Goal: Submit feedback/report problem: Submit feedback/report problem

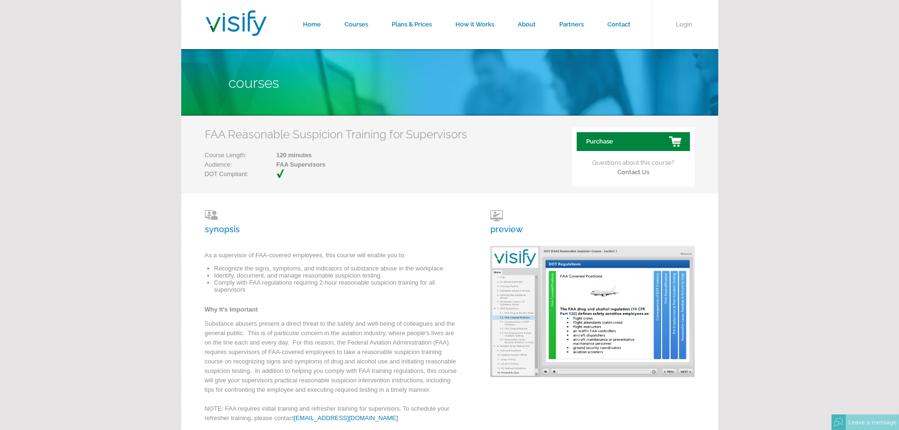
click at [625, 146] on link "Purchase" at bounding box center [633, 141] width 113 height 19
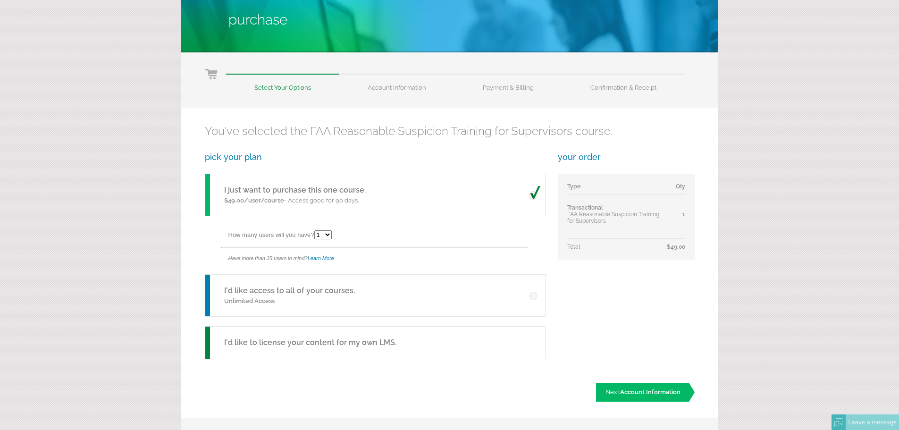
scroll to position [94, 0]
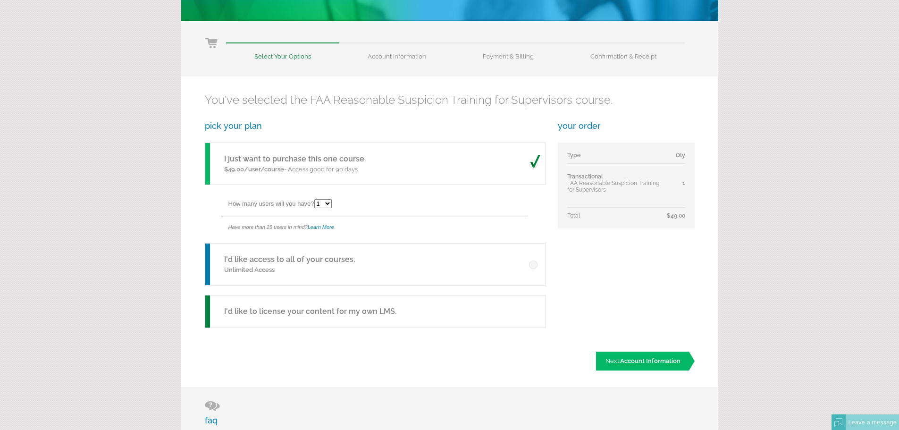
click at [329, 204] on select "1 2 3 4 5 6 7 8 9 10 11 12 13 14 15 16 17 18 19 20 21 22 23 24 25" at bounding box center [322, 203] width 17 height 9
click at [409, 188] on div "pick your plan I just want to purchase this one course. $49.00/user/course - Ac…" at bounding box center [375, 229] width 340 height 217
click at [191, 212] on div "You've selected the FAA Reasonable Suspicion Training for Supervisors course. p…" at bounding box center [449, 231] width 537 height 310
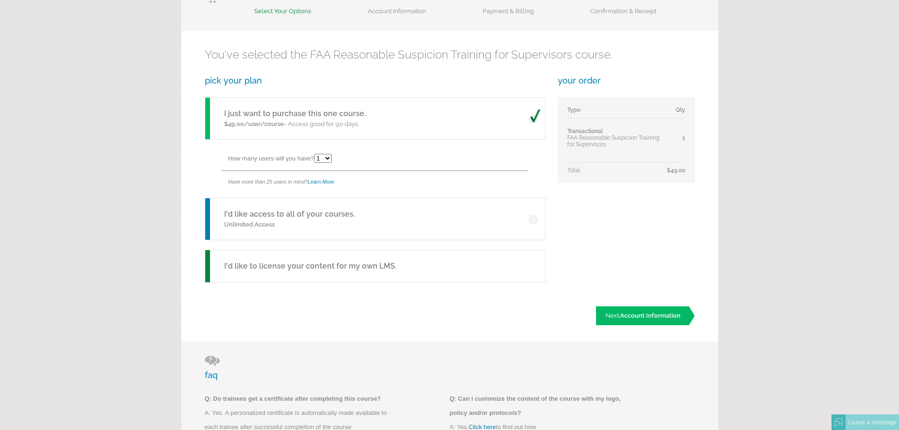
scroll to position [142, 0]
click at [384, 267] on h5 "I'd like to license your content for my own LMS." at bounding box center [310, 264] width 172 height 11
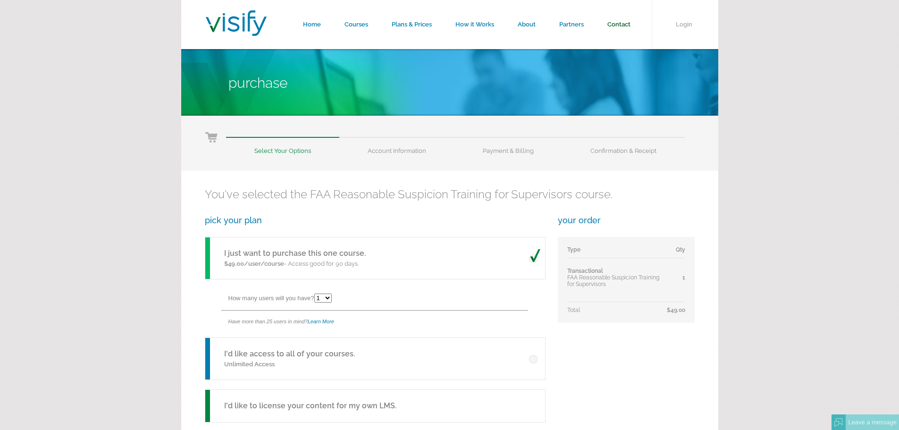
click at [619, 26] on link "Contact" at bounding box center [618, 24] width 47 height 49
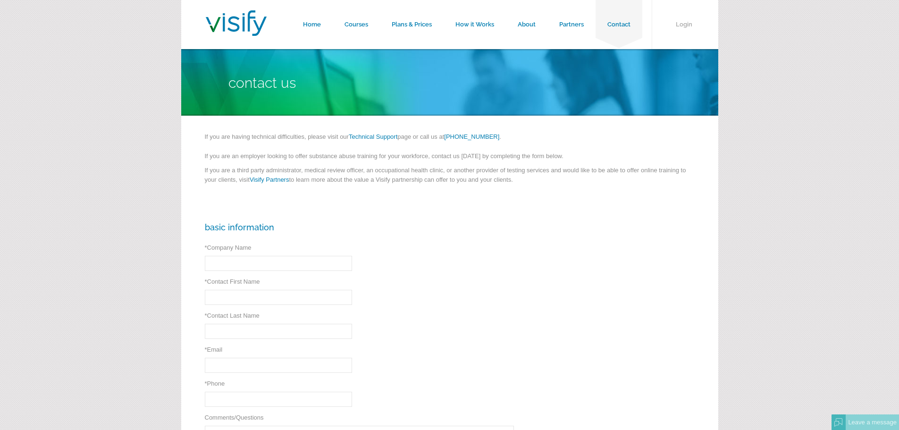
click at [444, 238] on div "Basic Information * Company Name * Required * Contact First Name * Required * C…" at bounding box center [449, 382] width 537 height 353
click at [276, 268] on input "* Company Name" at bounding box center [278, 263] width 147 height 15
type input "Alerion Aviation"
click at [424, 322] on div "Basic Information * Company Name Alerion Aviation * Required * Contact First Na…" at bounding box center [449, 382] width 537 height 353
click at [281, 260] on input "Alerion Aviation" at bounding box center [278, 263] width 147 height 15
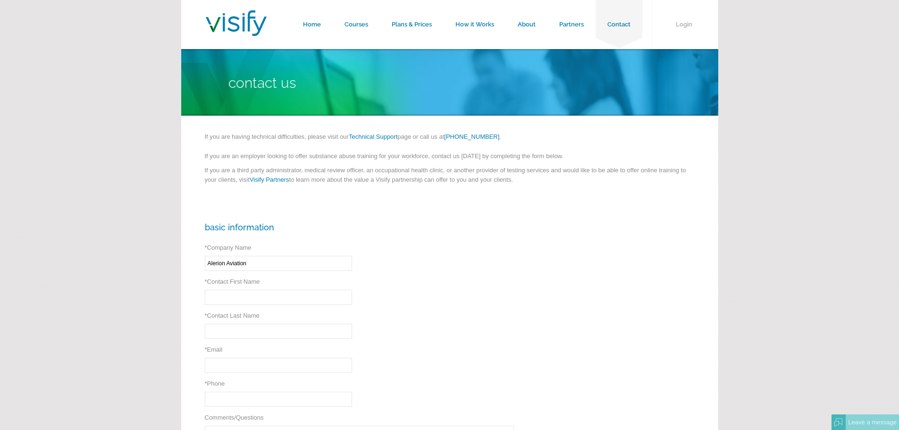
type input "Joseph"
type input "Boiko"
type input "JBoiko@flyalerion.com"
type input "(954) 203-1914"
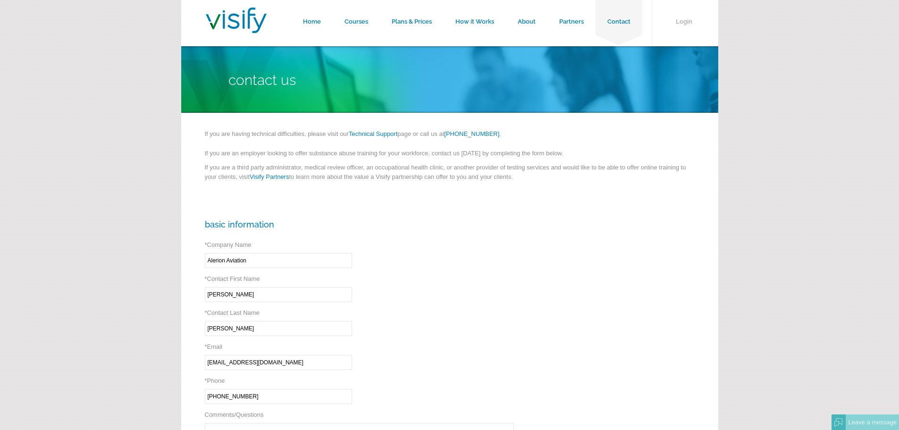
click at [472, 326] on div "Basic Information * Company Name Alerion Aviation * Required * Contact First Na…" at bounding box center [449, 379] width 537 height 353
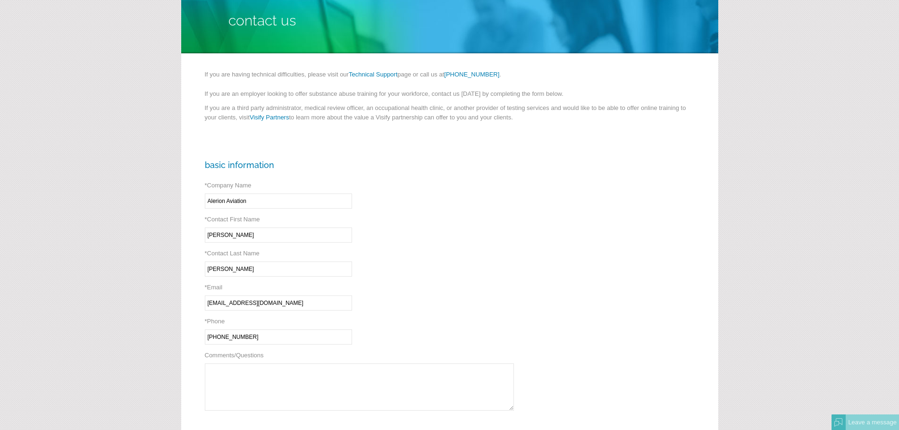
scroll to position [215, 0]
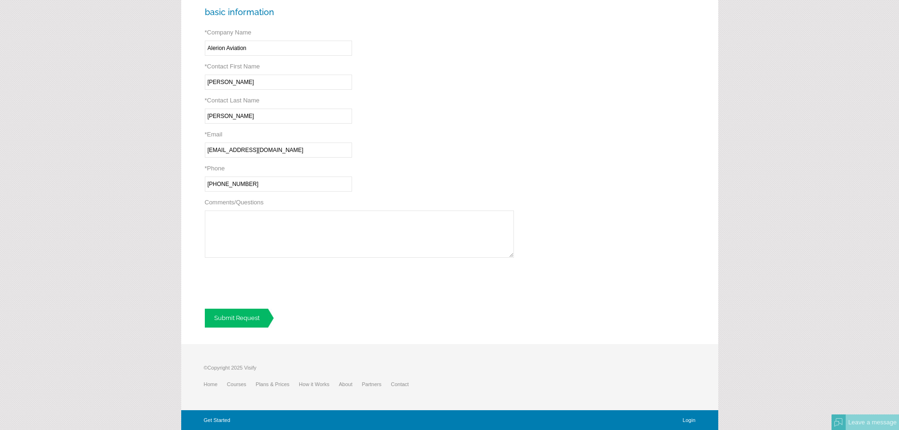
click at [222, 218] on textarea "Comments/Questions" at bounding box center [359, 233] width 309 height 47
click at [242, 217] on textarea "Comments/Questions" at bounding box center [359, 233] width 309 height 47
click at [248, 225] on textarea "Comments/Questions" at bounding box center [359, 233] width 309 height 47
click at [362, 216] on textarea "Looking for FAA D&A initial training and FAA 2hour reasonsinable" at bounding box center [359, 233] width 309 height 47
type textarea "Looking for FAA D&A initial training and FAA 2hour responsible suspicion traini…"
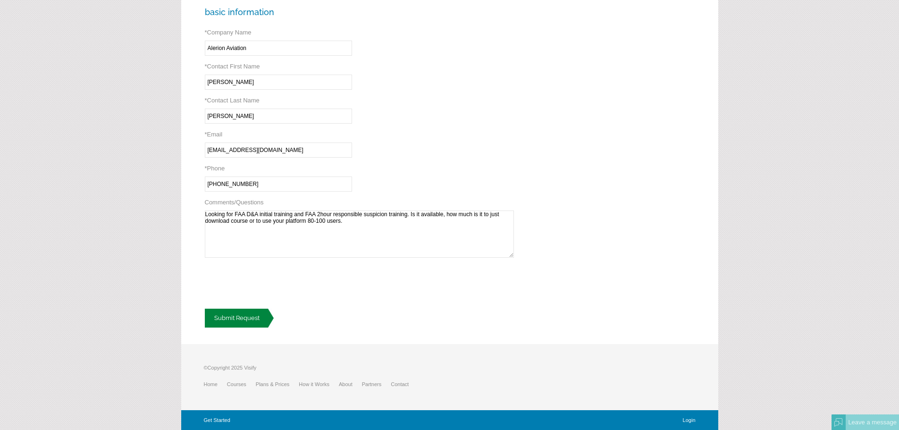
click at [240, 318] on link "Submit Request" at bounding box center [239, 318] width 69 height 19
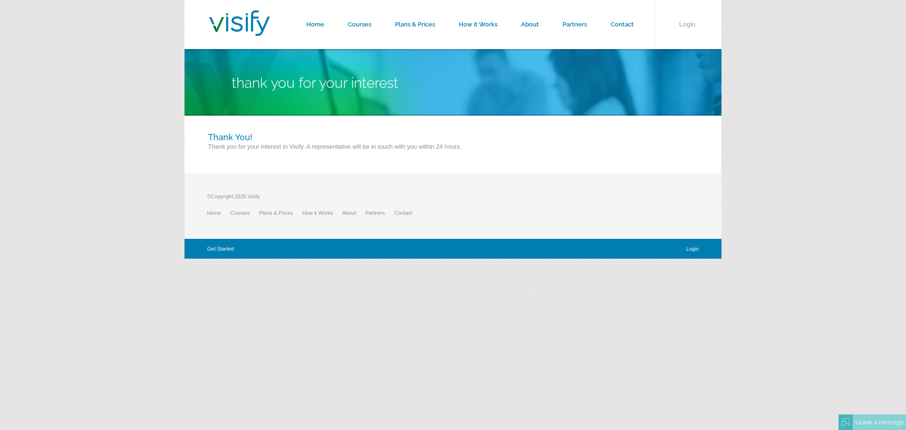
click at [99, 218] on form "Home Courses Plans & Prices How it Works About Partners Contact Login Thank You…" at bounding box center [453, 129] width 906 height 259
